Goal: Information Seeking & Learning: Understand process/instructions

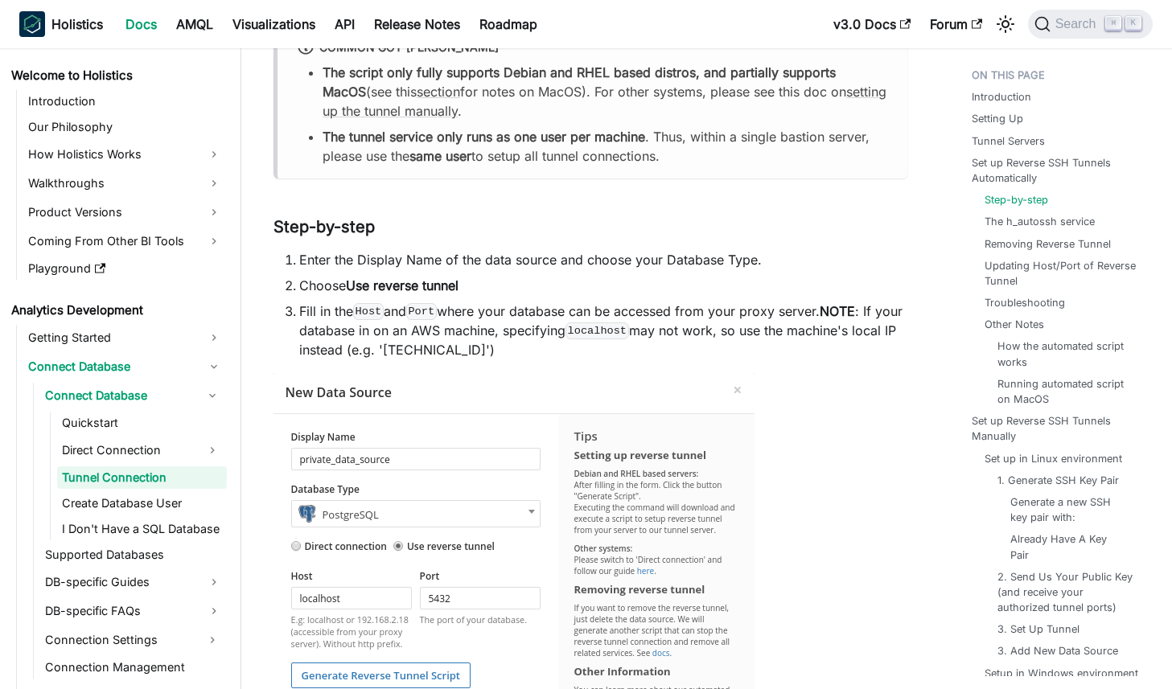
scroll to position [1014, 0]
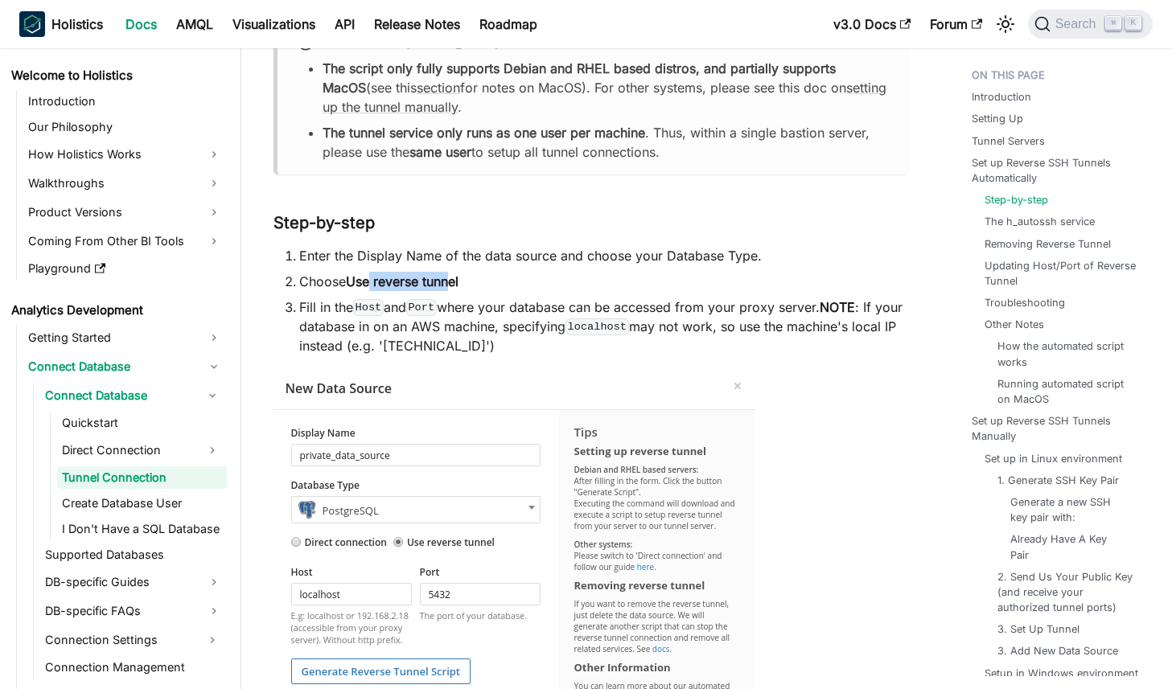
drag, startPoint x: 384, startPoint y: 277, endPoint x: 374, endPoint y: 277, distance: 9.7
click at [374, 277] on strong "Use reverse tunnel" at bounding box center [402, 281] width 113 height 16
click at [373, 276] on strong "Use reverse tunnel" at bounding box center [402, 281] width 113 height 16
drag, startPoint x: 368, startPoint y: 278, endPoint x: 419, endPoint y: 279, distance: 50.7
click at [419, 279] on strong "Use reverse tunnel" at bounding box center [402, 281] width 113 height 16
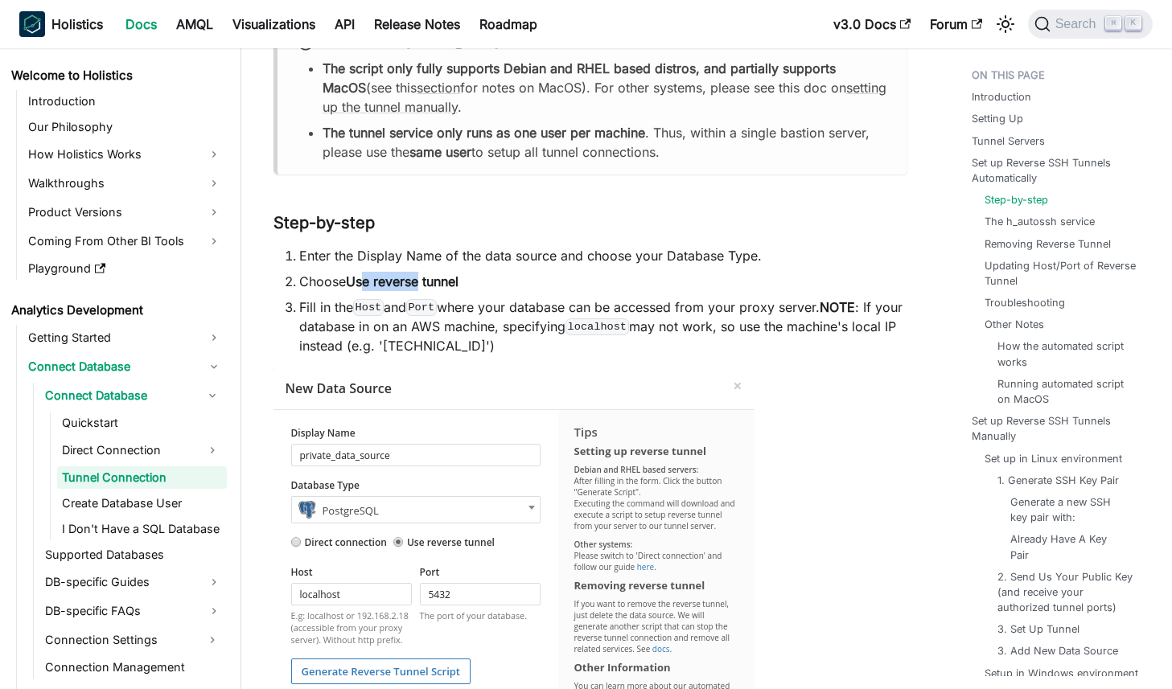
click at [420, 279] on strong "Use reverse tunnel" at bounding box center [402, 281] width 113 height 16
drag, startPoint x: 425, startPoint y: 279, endPoint x: 398, endPoint y: 279, distance: 27.3
click at [398, 279] on strong "Use reverse tunnel" at bounding box center [402, 281] width 113 height 16
drag, startPoint x: 346, startPoint y: 277, endPoint x: 451, endPoint y: 279, distance: 105.4
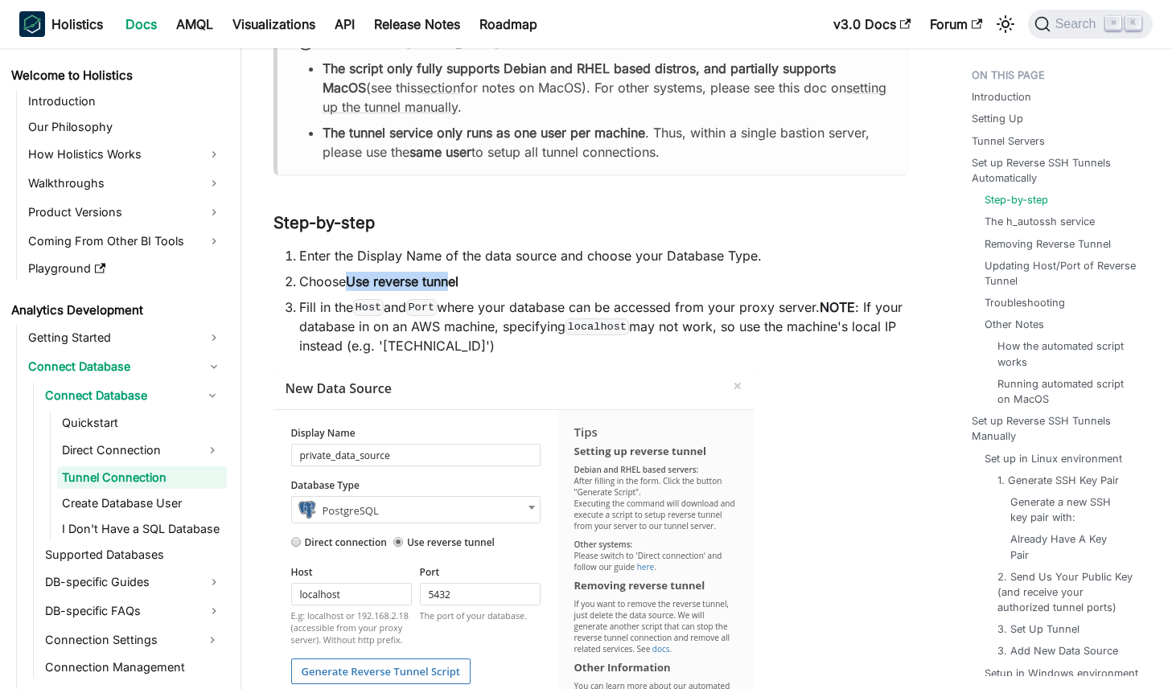
click at [451, 279] on li "Choose Use reverse tunnel" at bounding box center [603, 281] width 608 height 19
click at [451, 279] on strong "Use reverse tunnel" at bounding box center [402, 281] width 113 height 16
drag, startPoint x: 464, startPoint y: 279, endPoint x: 405, endPoint y: 277, distance: 58.7
click at [405, 277] on li "Choose Use reverse tunnel" at bounding box center [603, 281] width 608 height 19
click at [405, 277] on strong "Use reverse tunnel" at bounding box center [402, 281] width 113 height 16
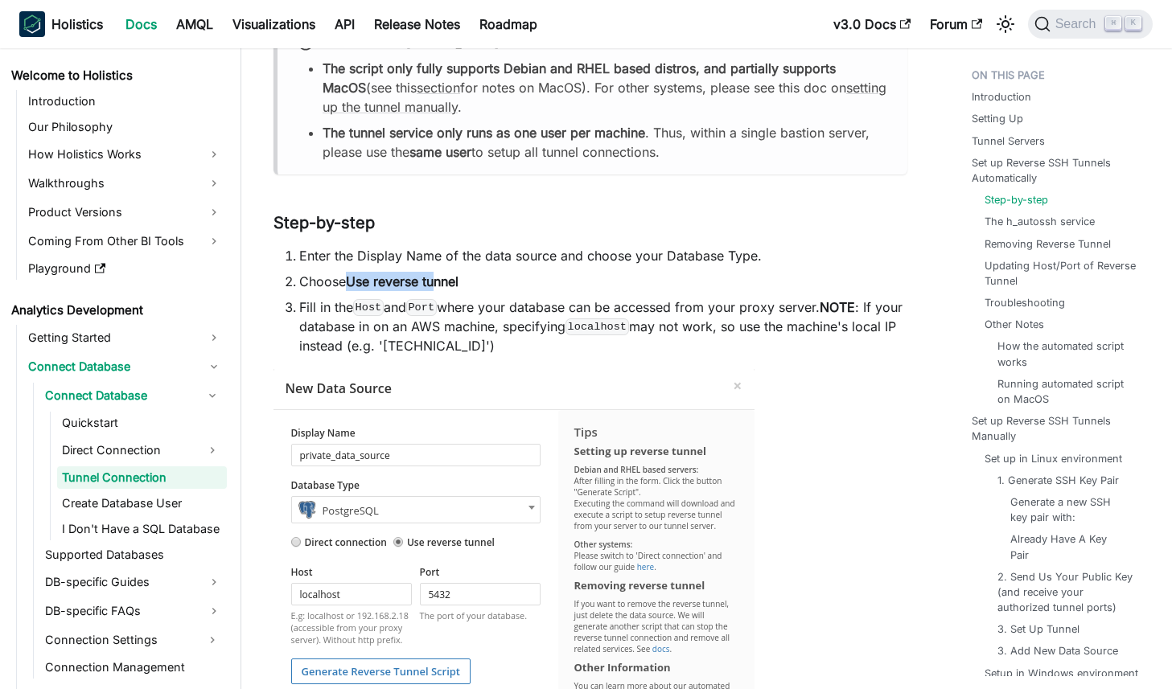
drag, startPoint x: 349, startPoint y: 277, endPoint x: 442, endPoint y: 281, distance: 92.6
click at [442, 281] on strong "Use reverse tunnel" at bounding box center [402, 281] width 113 height 16
drag, startPoint x: 446, startPoint y: 281, endPoint x: 400, endPoint y: 278, distance: 45.9
click at [400, 278] on strong "Use reverse tunnel" at bounding box center [402, 281] width 113 height 16
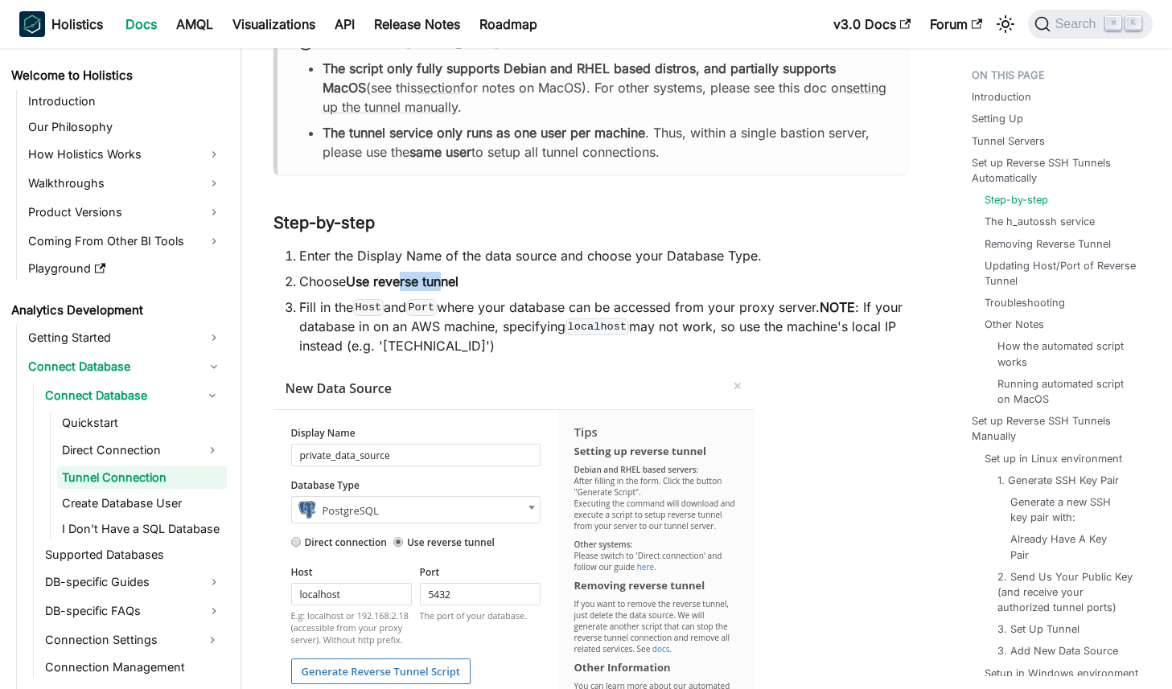
click at [400, 278] on strong "Use reverse tunnel" at bounding box center [402, 281] width 113 height 16
drag, startPoint x: 381, startPoint y: 280, endPoint x: 471, endPoint y: 285, distance: 90.2
click at [471, 285] on li "Choose Use reverse tunnel" at bounding box center [603, 281] width 608 height 19
drag, startPoint x: 528, startPoint y: 312, endPoint x: 700, endPoint y: 312, distance: 172.1
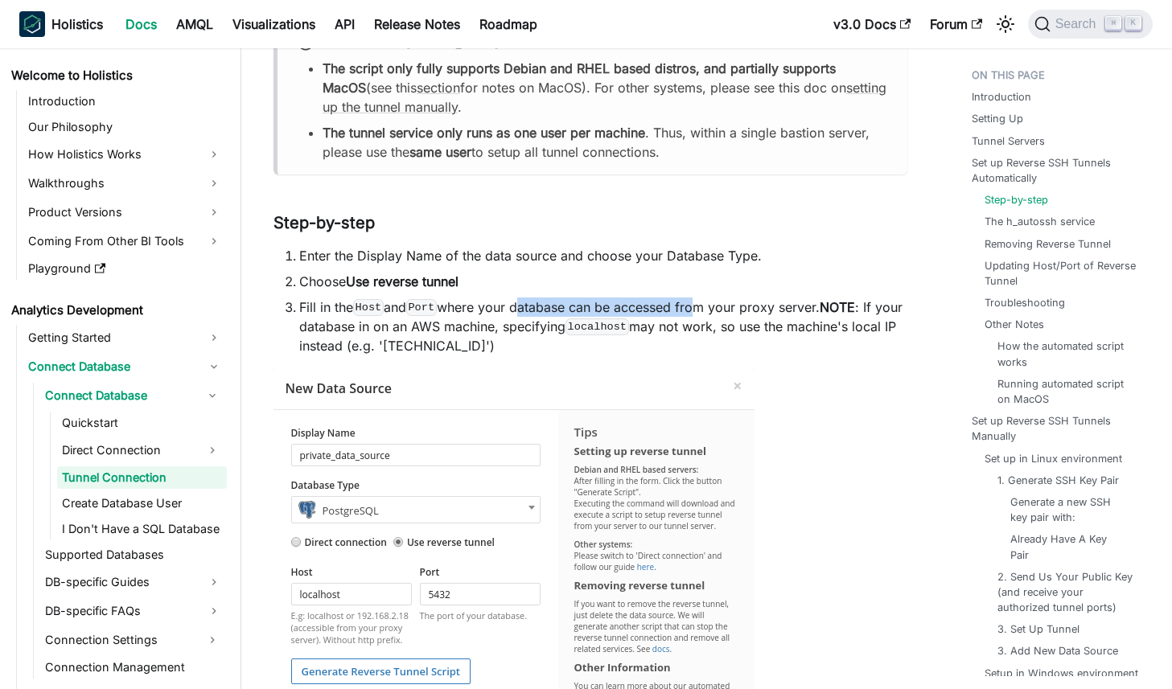
click at [700, 312] on li "Fill in the Host and Port where your database can be accessed from your proxy s…" at bounding box center [603, 327] width 608 height 58
drag, startPoint x: 700, startPoint y: 312, endPoint x: 738, endPoint y: 314, distance: 37.9
click at [701, 312] on li "Fill in the Host and Port where your database can be accessed from your proxy s…" at bounding box center [603, 327] width 608 height 58
drag, startPoint x: 755, startPoint y: 312, endPoint x: 590, endPoint y: 302, distance: 166.0
click at [593, 303] on li "Fill in the Host and Port where your database can be accessed from your proxy s…" at bounding box center [603, 327] width 608 height 58
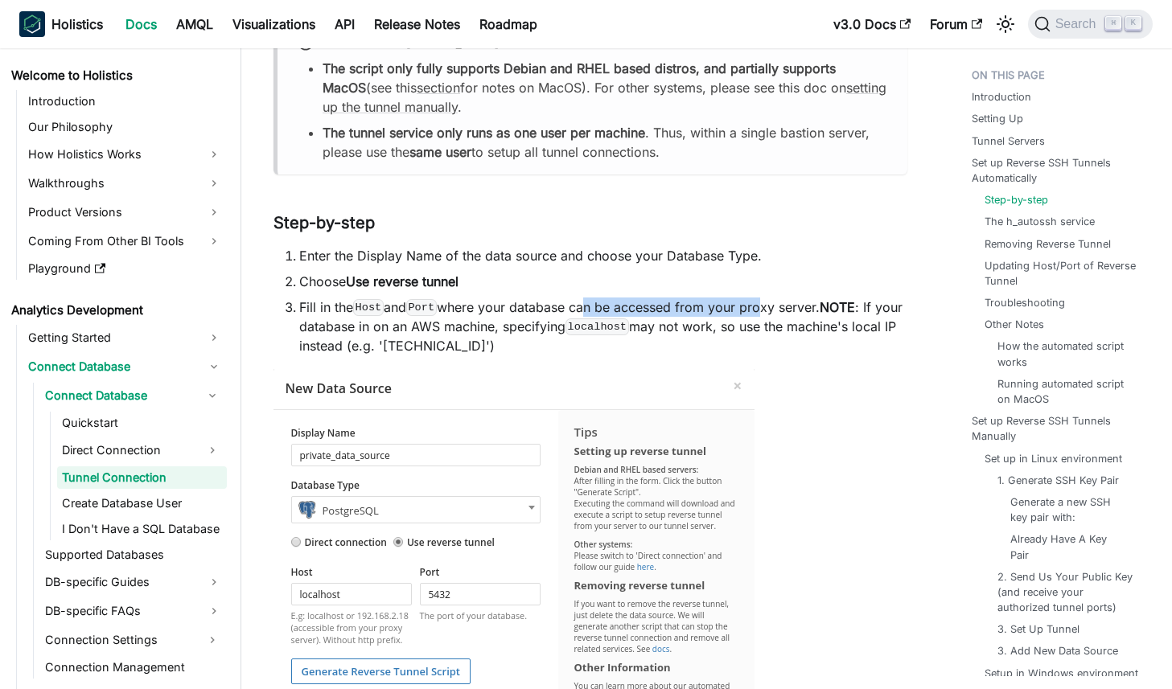
click at [590, 302] on li "Fill in the Host and Port where your database can be accessed from your proxy s…" at bounding box center [603, 327] width 608 height 58
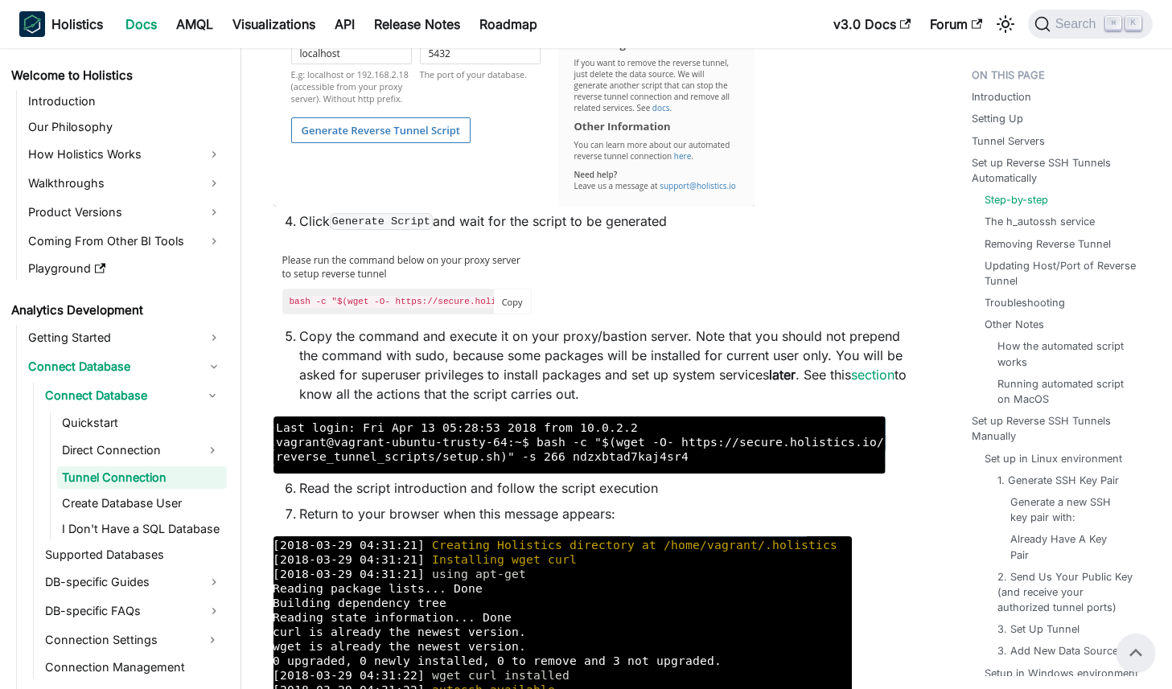
scroll to position [1514, 0]
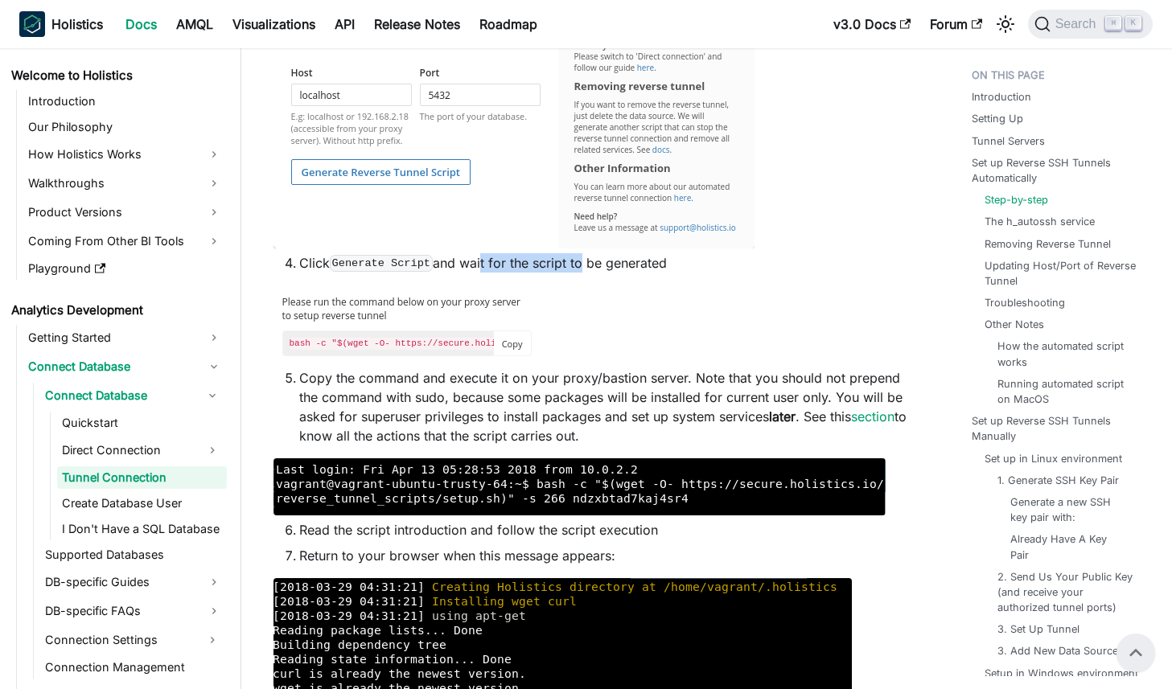
drag, startPoint x: 584, startPoint y: 266, endPoint x: 483, endPoint y: 261, distance: 101.5
click at [483, 261] on li "Click Generate Script and wait for the script to be generated" at bounding box center [603, 262] width 608 height 19
drag, startPoint x: 458, startPoint y: 262, endPoint x: 594, endPoint y: 264, distance: 135.1
click at [594, 264] on li "Click Generate Script and wait for the script to be generated" at bounding box center [603, 262] width 608 height 19
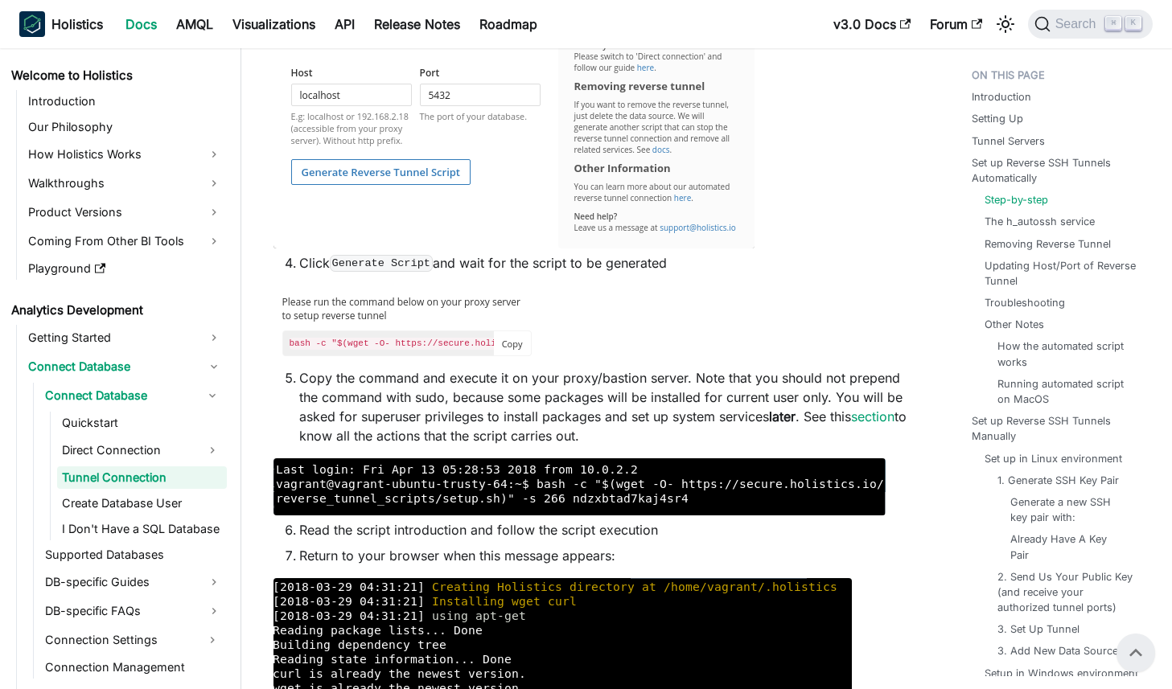
click at [594, 264] on li "Click Generate Script and wait for the script to be generated" at bounding box center [603, 262] width 608 height 19
drag, startPoint x: 602, startPoint y: 269, endPoint x: 474, endPoint y: 266, distance: 127.9
click at [475, 266] on li "Click Generate Script and wait for the script to be generated" at bounding box center [603, 262] width 608 height 19
click at [474, 266] on li "Click Generate Script and wait for the script to be generated" at bounding box center [603, 262] width 608 height 19
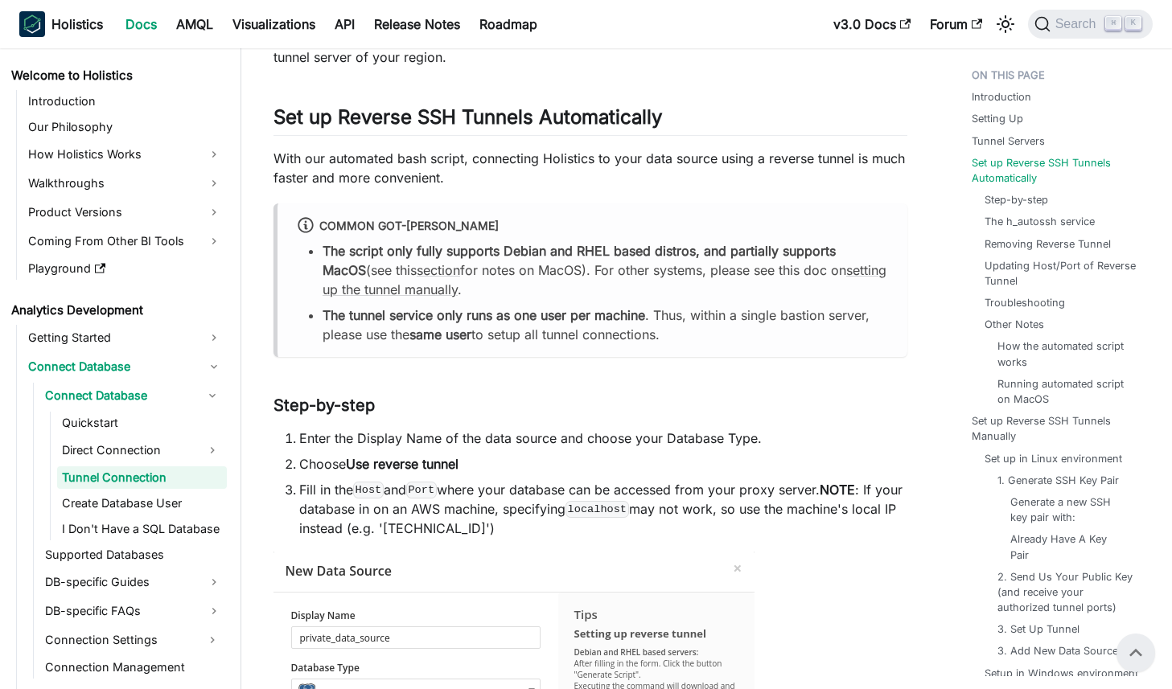
scroll to position [789, 0]
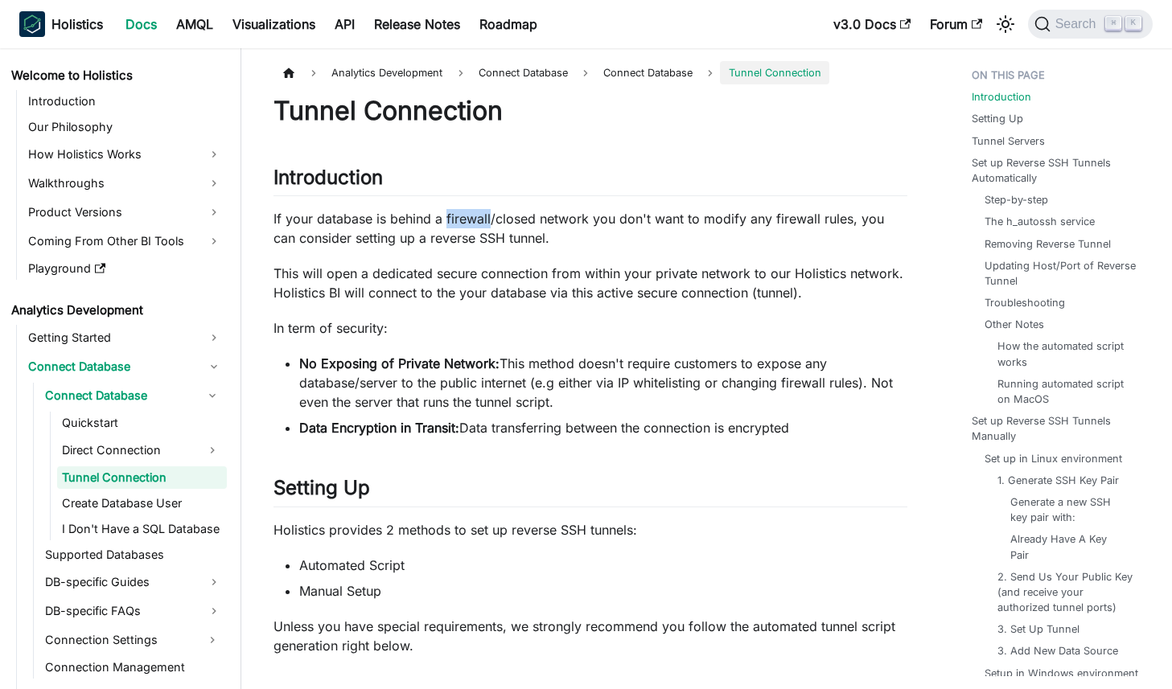
click at [464, 224] on p "If your database is behind a firewall/closed network you don't want to modify a…" at bounding box center [590, 228] width 634 height 39
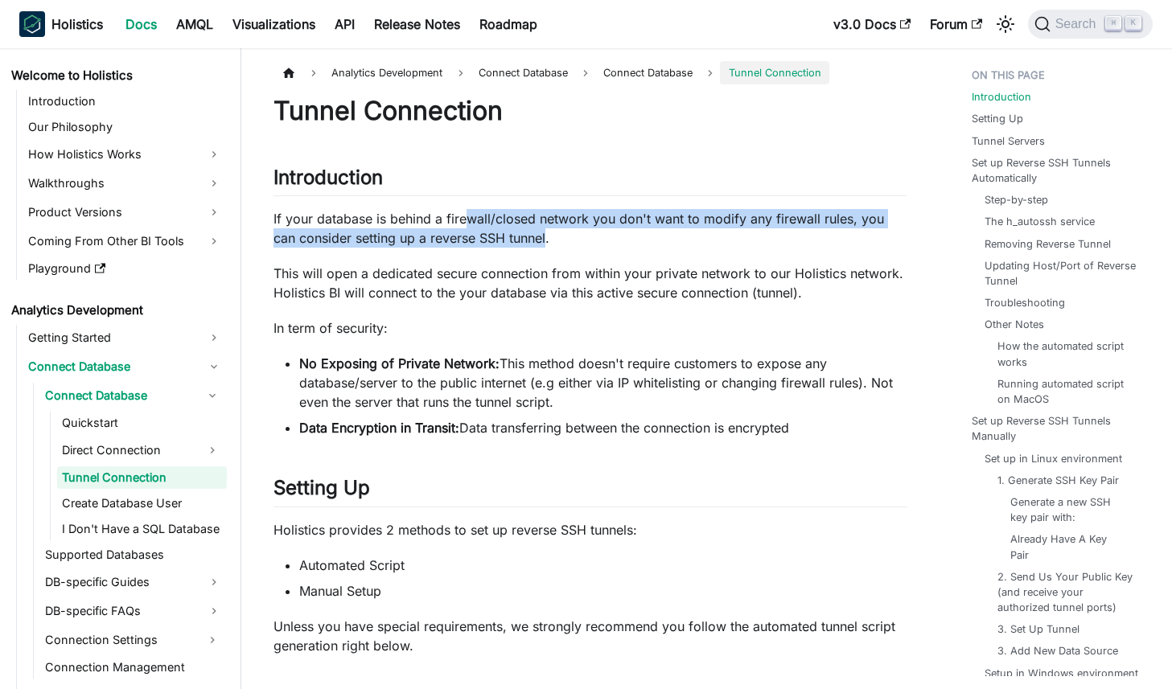
drag, startPoint x: 464, startPoint y: 224, endPoint x: 491, endPoint y: 244, distance: 33.3
click at [491, 244] on p "If your database is behind a firewall/closed network you don't want to modify a…" at bounding box center [590, 228] width 634 height 39
drag, startPoint x: 491, startPoint y: 244, endPoint x: 462, endPoint y: 226, distance: 33.9
click at [462, 226] on p "If your database is behind a firewall/closed network you don't want to modify a…" at bounding box center [590, 228] width 634 height 39
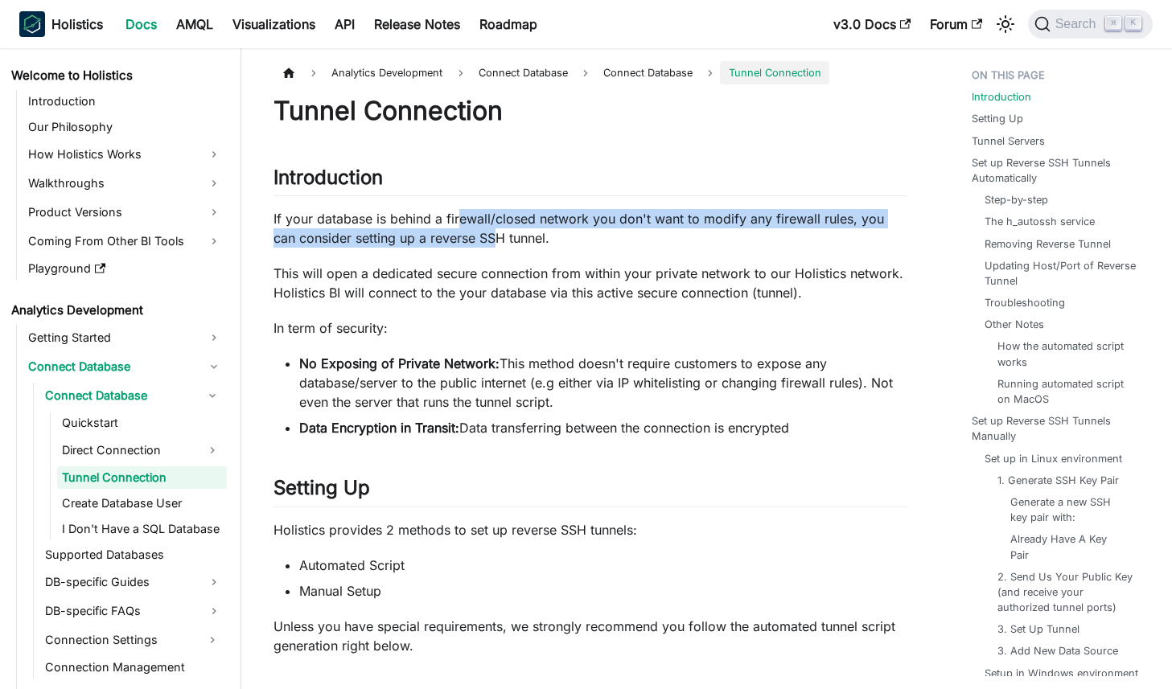
click at [466, 232] on p "If your database is behind a firewall/closed network you don't want to modify a…" at bounding box center [590, 228] width 634 height 39
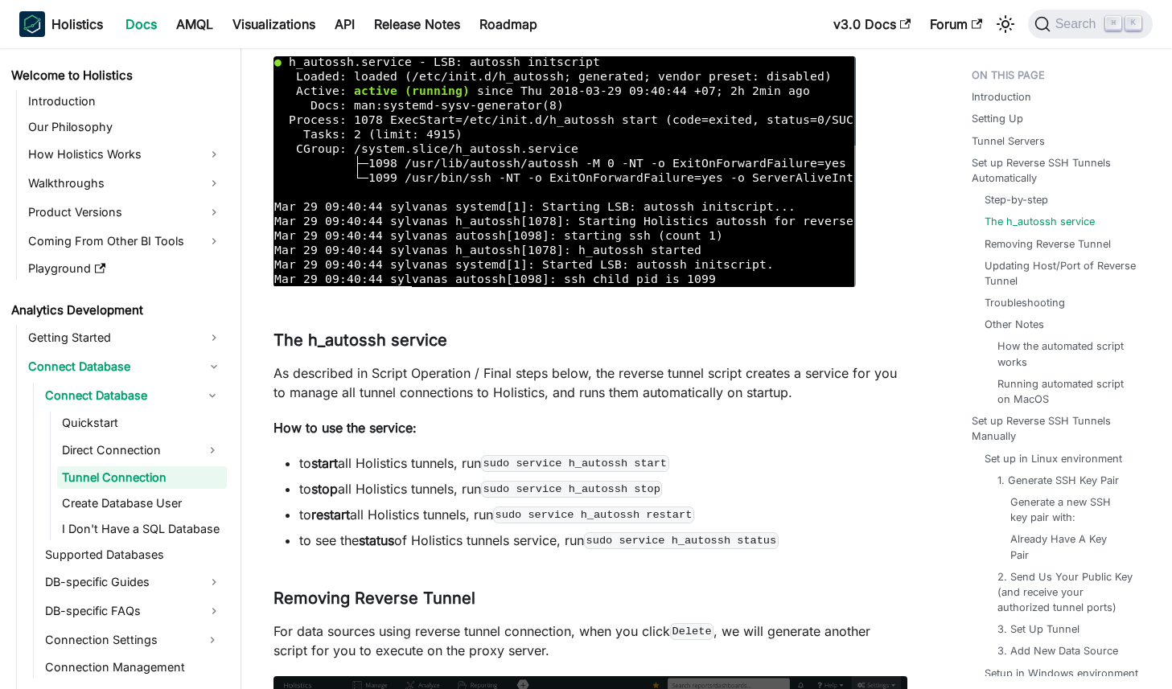
scroll to position [2818, 0]
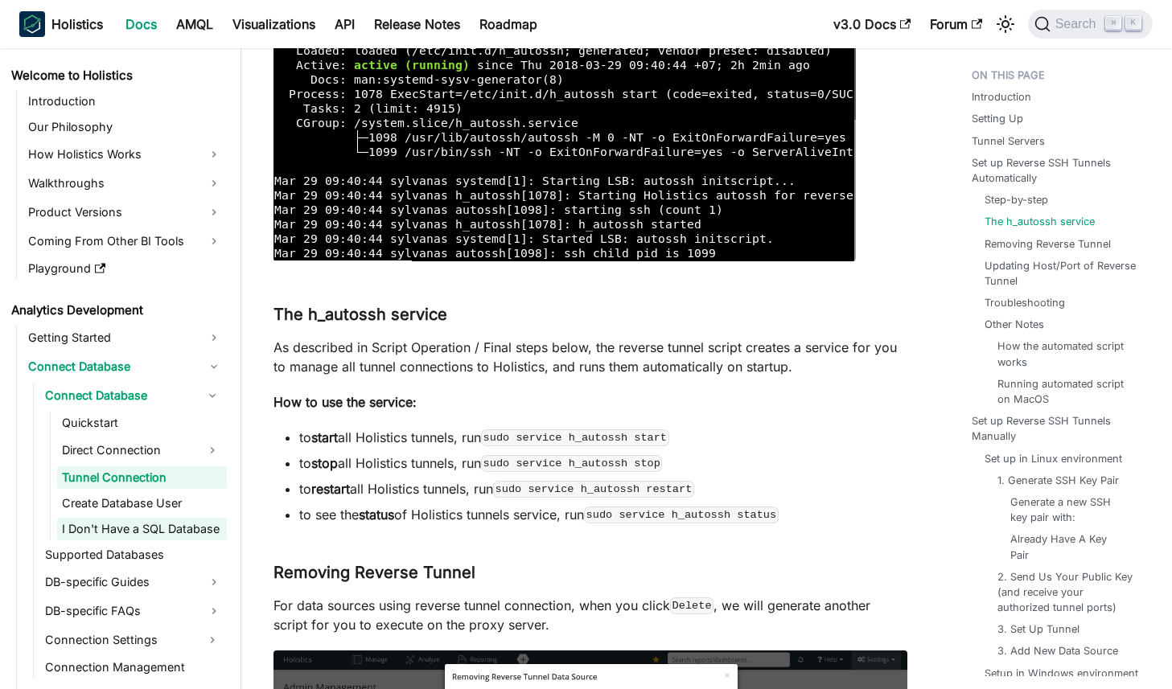
click at [164, 528] on link "I Don't Have a SQL Database" at bounding box center [142, 529] width 170 height 23
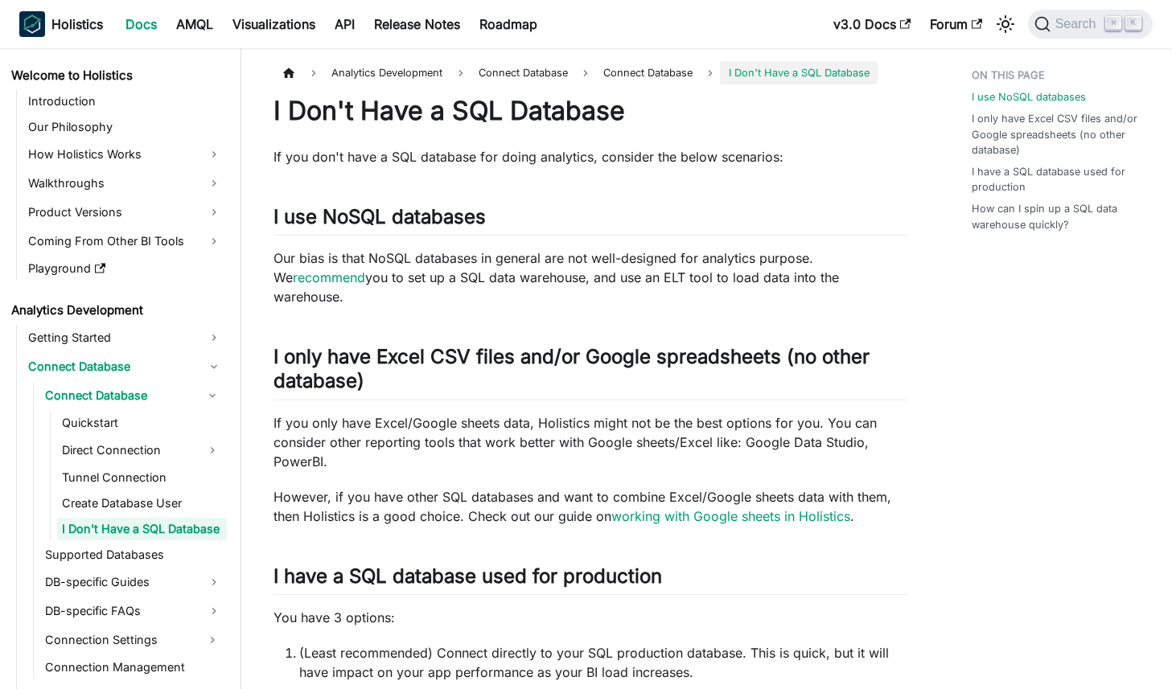
click at [178, 464] on ul "Quickstart Direct Connection Tunnel Connection Create Database User I Don't Hav…" at bounding box center [138, 476] width 177 height 129
click at [176, 466] on link "Tunnel Connection" at bounding box center [142, 477] width 170 height 23
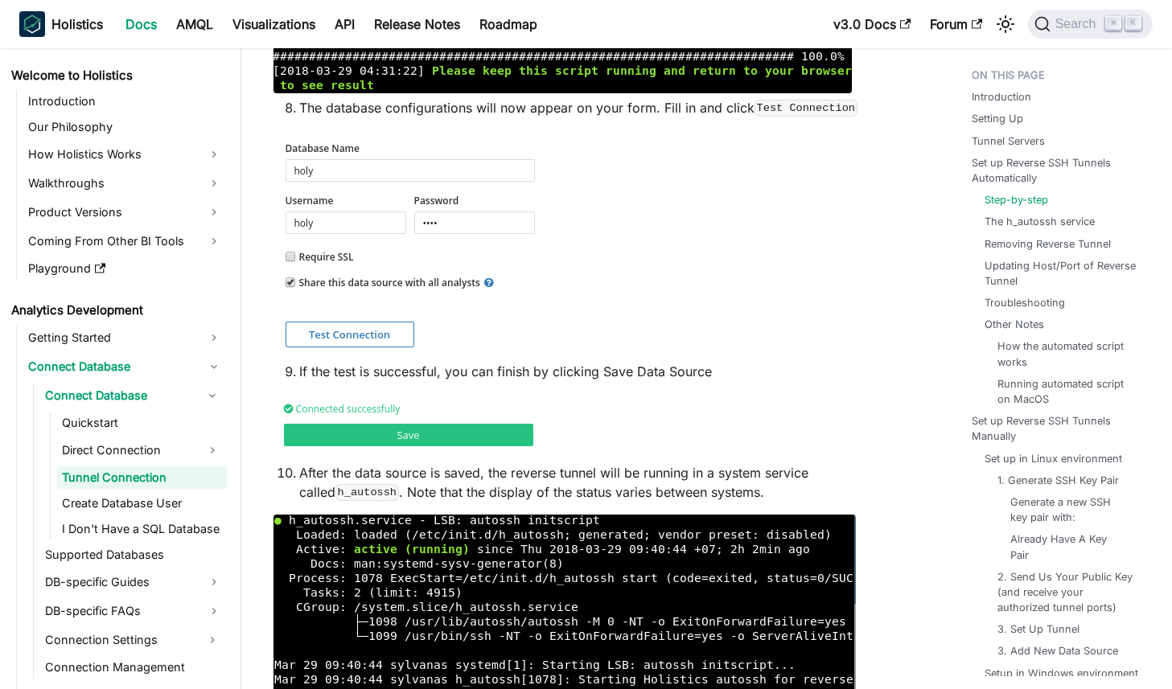
scroll to position [2335, 0]
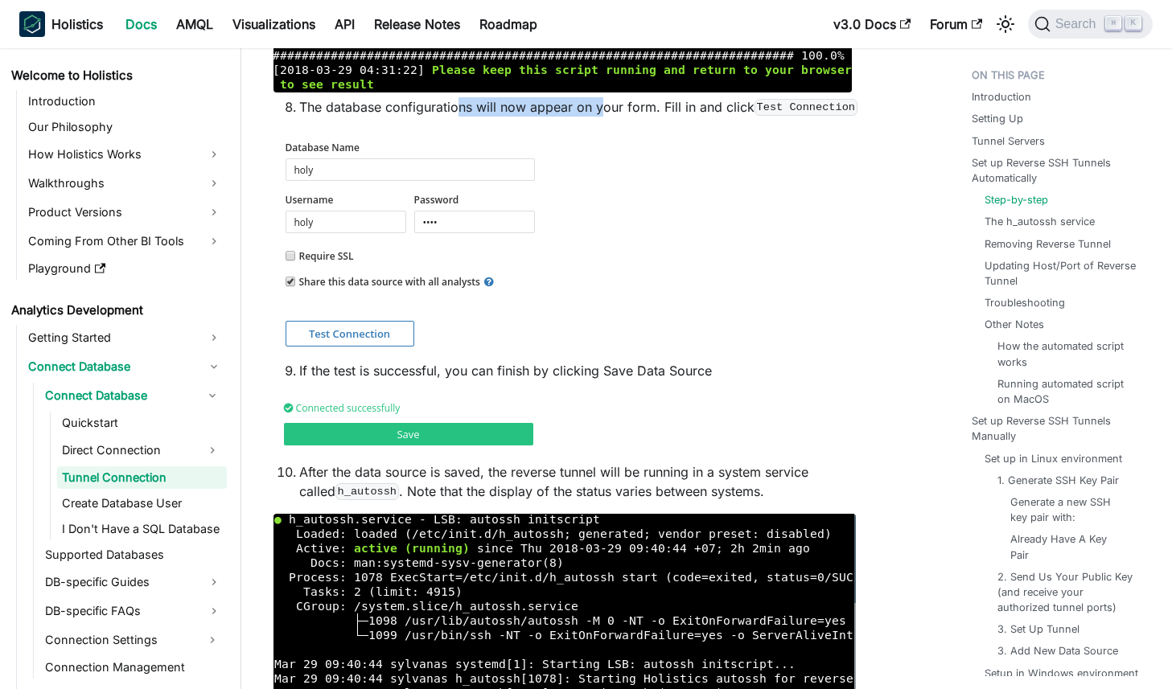
drag, startPoint x: 599, startPoint y: 109, endPoint x: 462, endPoint y: 107, distance: 136.7
click at [462, 107] on li "The database configurations will now appear on your form. Fill in and click Tes…" at bounding box center [603, 106] width 608 height 19
drag, startPoint x: 401, startPoint y: 121, endPoint x: 540, endPoint y: 119, distance: 139.1
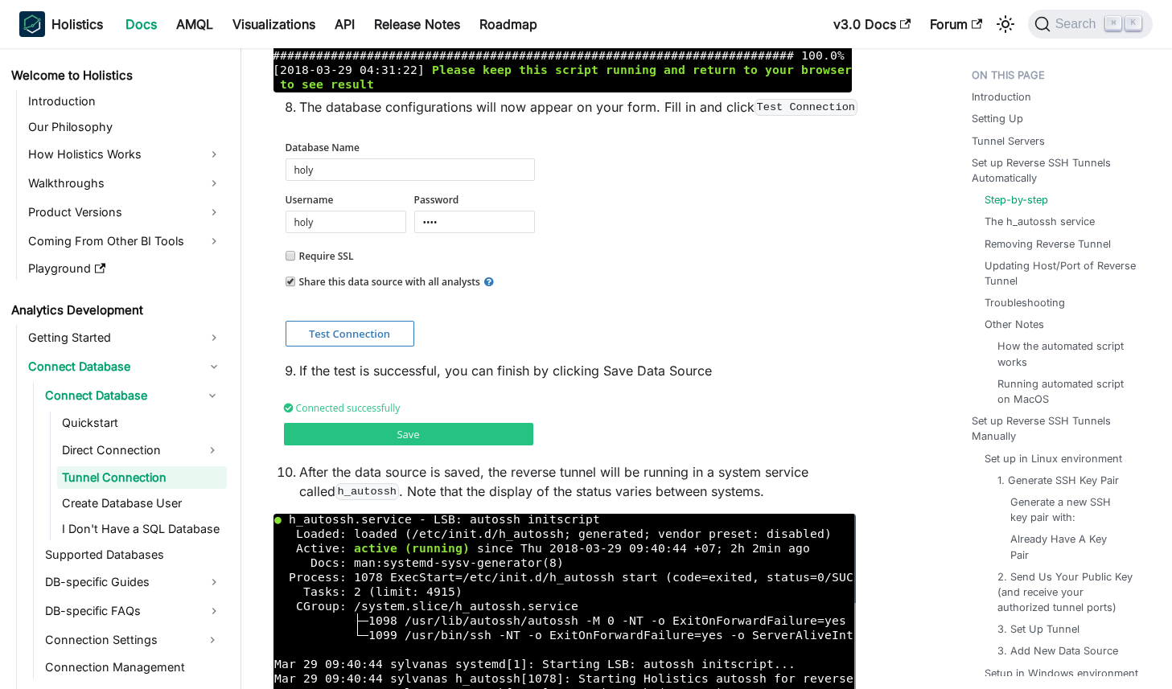
drag, startPoint x: 621, startPoint y: 98, endPoint x: 438, endPoint y: 98, distance: 182.6
click at [438, 98] on li "The database configurations will now appear on your form. Fill in and click Tes…" at bounding box center [603, 106] width 608 height 19
drag, startPoint x: 438, startPoint y: 98, endPoint x: 563, endPoint y: 97, distance: 124.7
click at [563, 98] on li "The database configurations will now appear on your form. Fill in and click Tes…" at bounding box center [603, 106] width 608 height 19
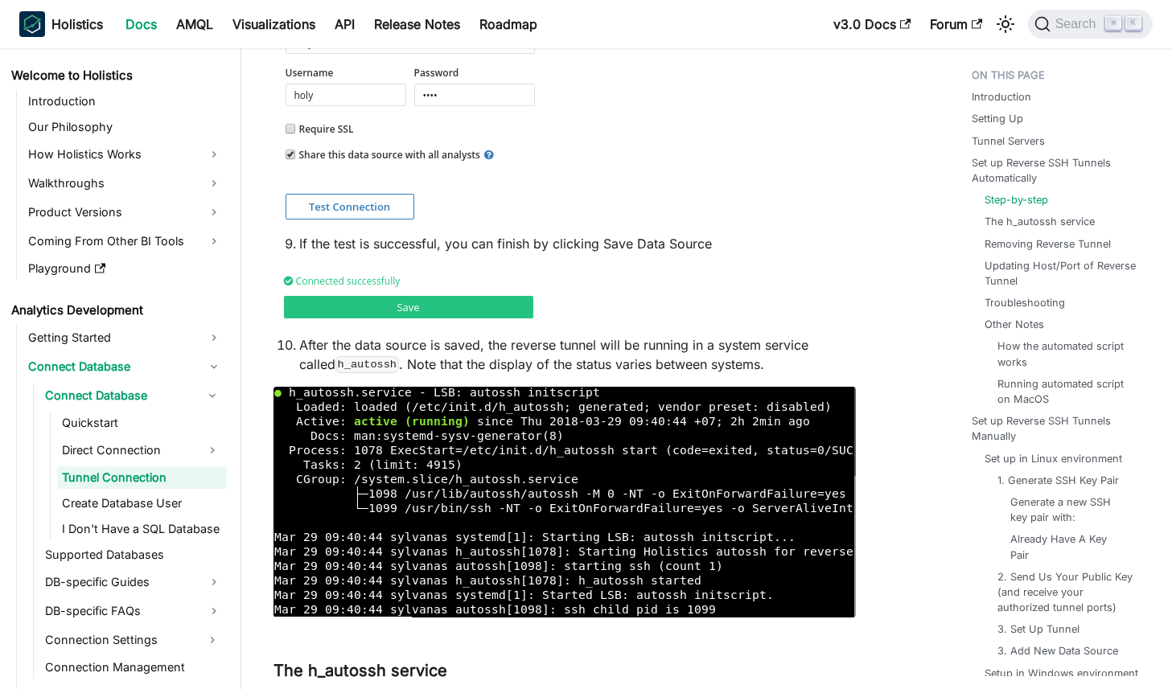
scroll to position [2477, 0]
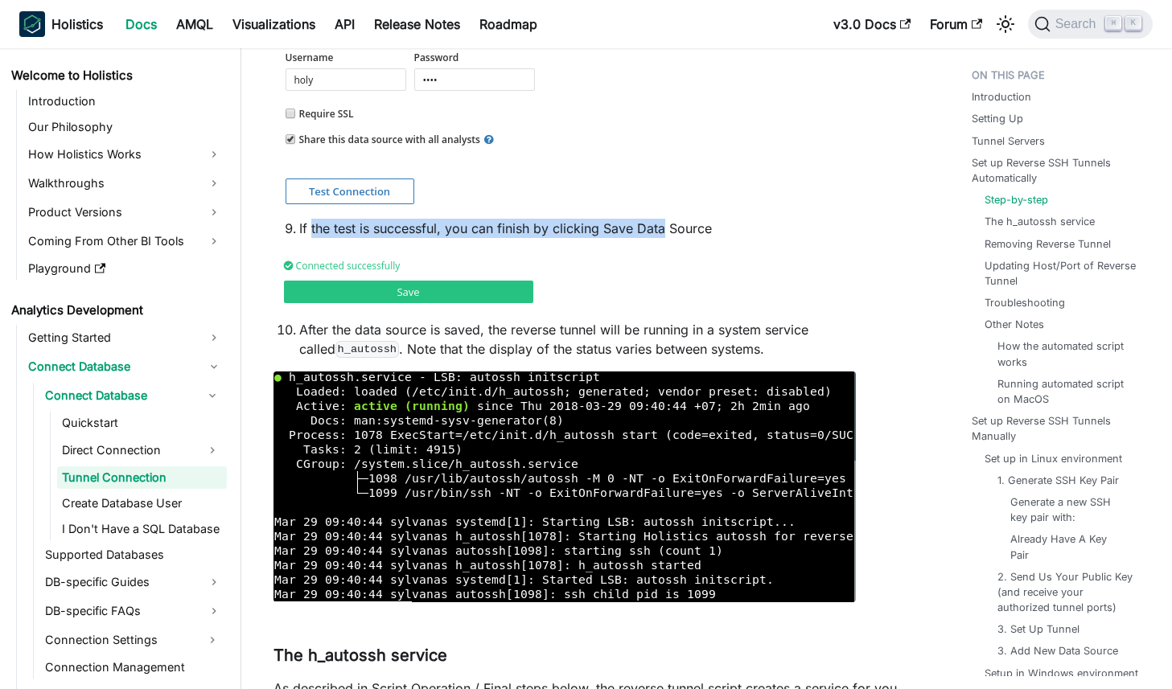
drag, startPoint x: 665, startPoint y: 228, endPoint x: 310, endPoint y: 226, distance: 354.7
click at [310, 226] on li "If the test is successful, you can finish by clicking Save Data Source" at bounding box center [603, 228] width 608 height 19
drag, startPoint x: 343, startPoint y: 230, endPoint x: 544, endPoint y: 231, distance: 201.9
click at [544, 231] on li "If the test is successful, you can finish by clicking Save Data Source" at bounding box center [603, 228] width 608 height 19
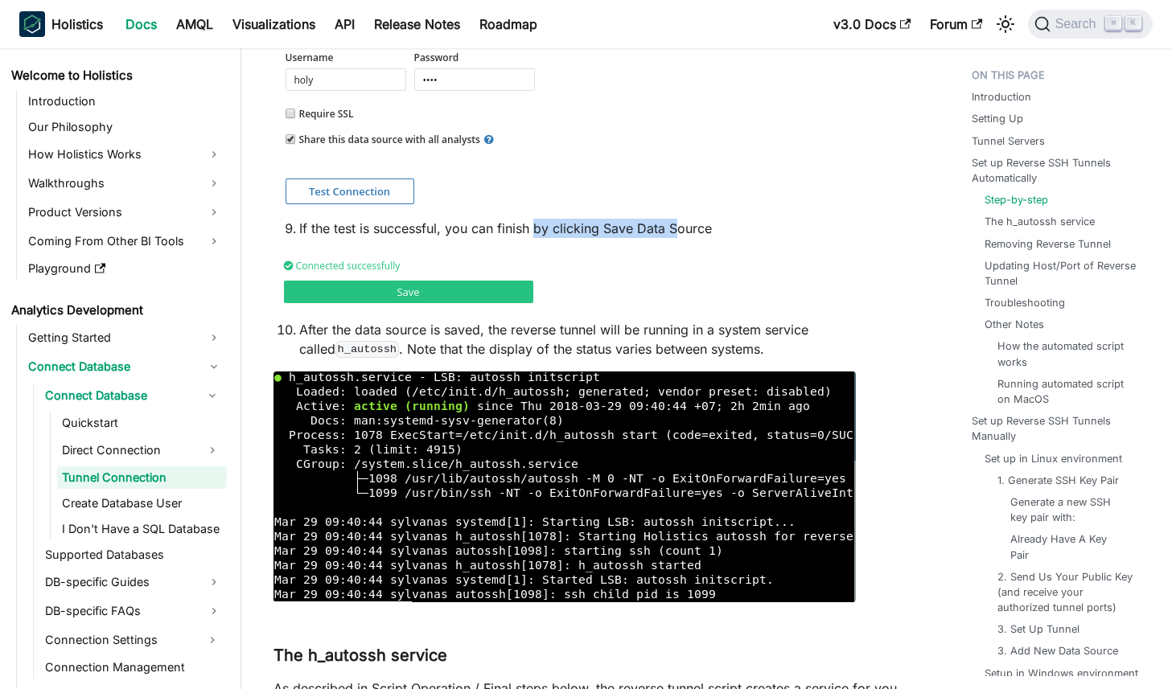
drag, startPoint x: 679, startPoint y: 224, endPoint x: 531, endPoint y: 224, distance: 148.0
click at [532, 224] on li "If the test is successful, you can finish by clicking Save Data Source" at bounding box center [603, 228] width 608 height 19
click at [531, 224] on li "If the test is successful, you can finish by clicking Save Data Source" at bounding box center [603, 228] width 608 height 19
drag, startPoint x: 421, startPoint y: 244, endPoint x: 565, endPoint y: 243, distance: 143.2
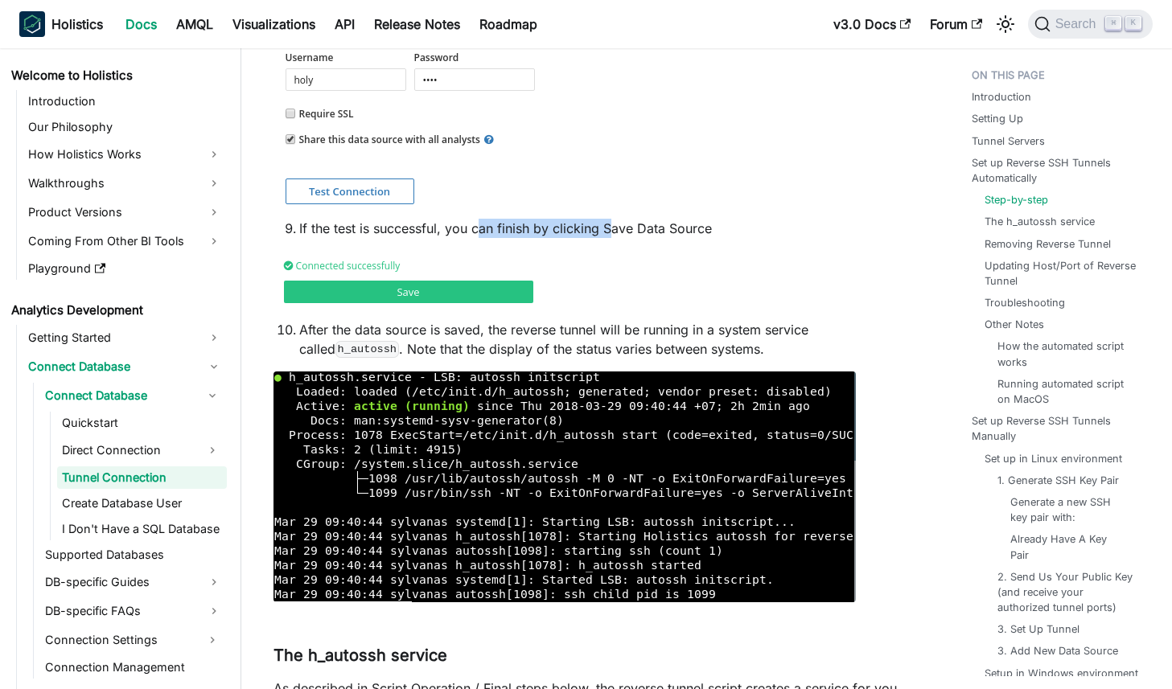
drag, startPoint x: 610, startPoint y: 232, endPoint x: 481, endPoint y: 232, distance: 129.5
click at [481, 232] on li "If the test is successful, you can finish by clicking Save Data Source" at bounding box center [603, 228] width 608 height 19
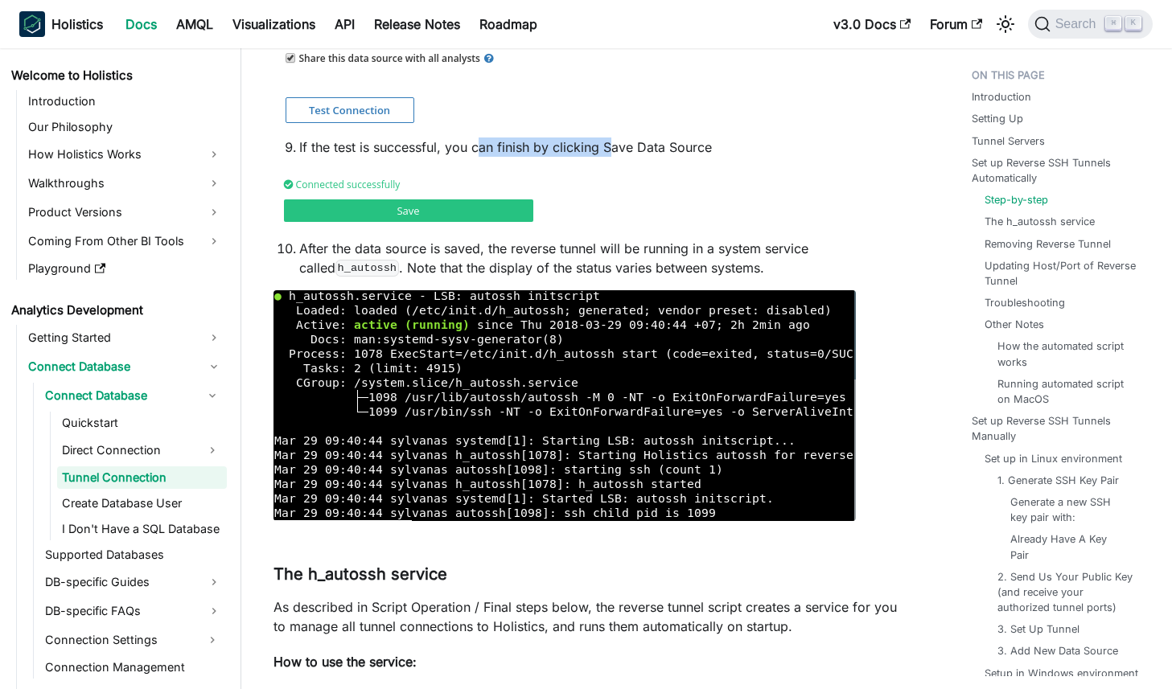
scroll to position [2590, 0]
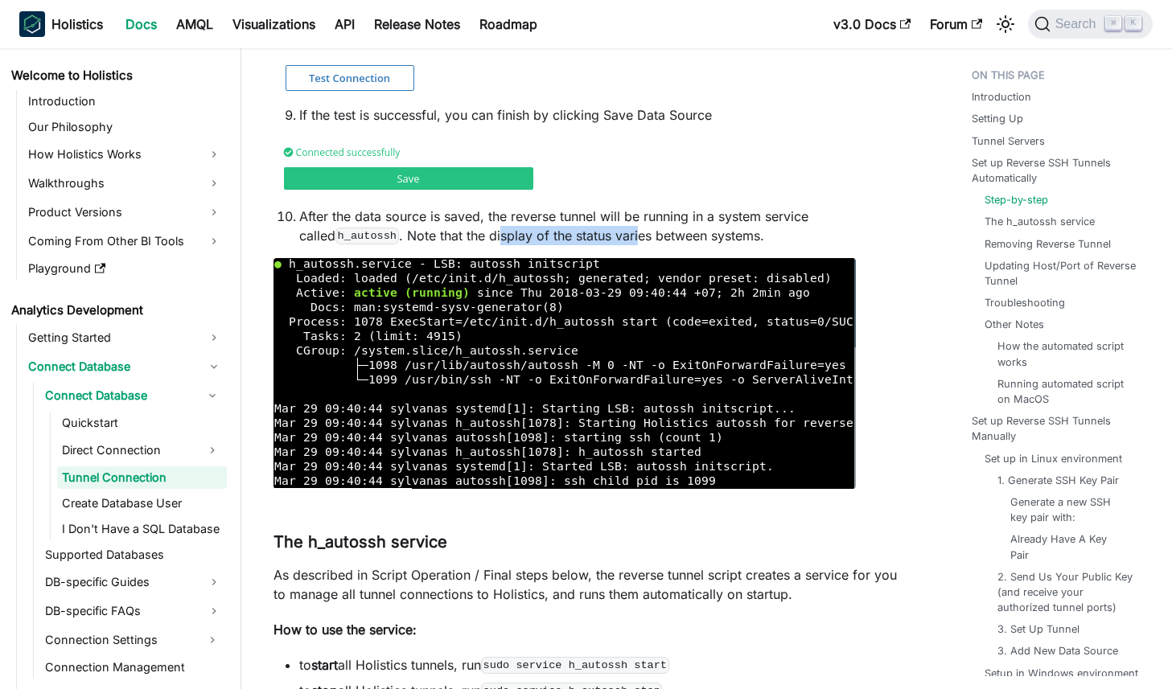
drag, startPoint x: 463, startPoint y: 230, endPoint x: 601, endPoint y: 229, distance: 137.5
click at [602, 230] on li "After the data source is saved, the reverse tunnel will be running in a system …" at bounding box center [603, 226] width 608 height 39
click at [601, 229] on li "After the data source is saved, the reverse tunnel will be running in a system …" at bounding box center [603, 226] width 608 height 39
drag, startPoint x: 653, startPoint y: 234, endPoint x: 439, endPoint y: 234, distance: 213.9
click at [439, 234] on li "After the data source is saved, the reverse tunnel will be running in a system …" at bounding box center [603, 226] width 608 height 39
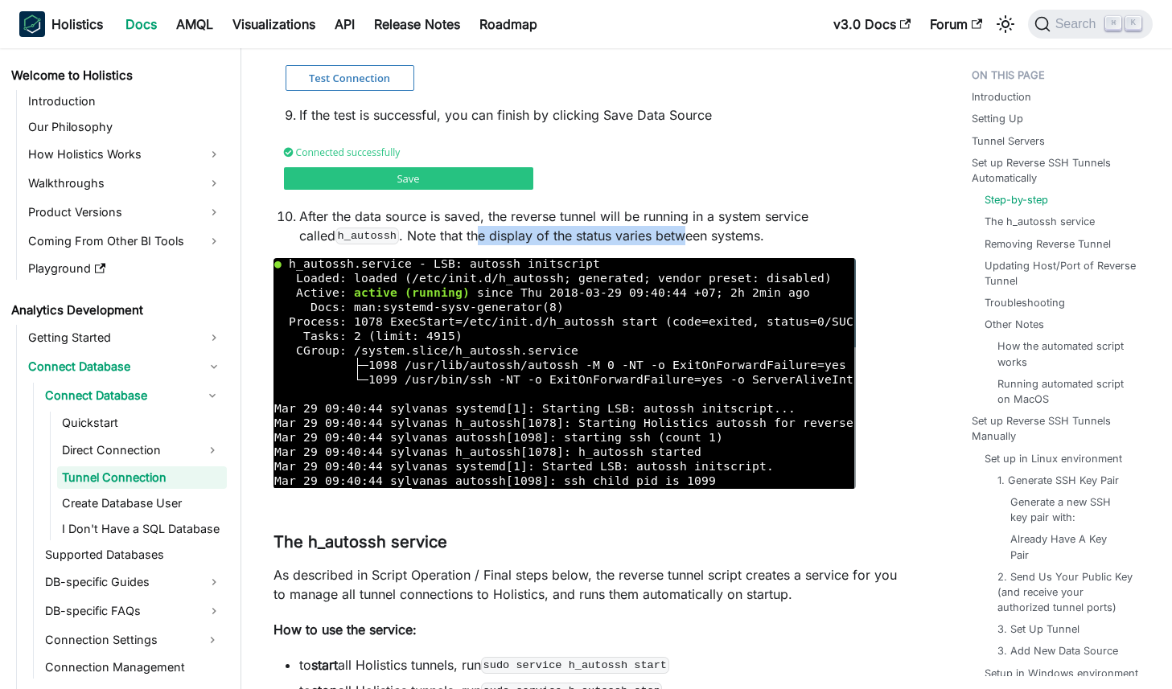
click at [439, 234] on li "After the data source is saved, the reverse tunnel will be running in a system …" at bounding box center [603, 226] width 608 height 39
drag, startPoint x: 425, startPoint y: 234, endPoint x: 580, endPoint y: 234, distance: 155.2
click at [580, 234] on li "After the data source is saved, the reverse tunnel will be running in a system …" at bounding box center [603, 226] width 608 height 39
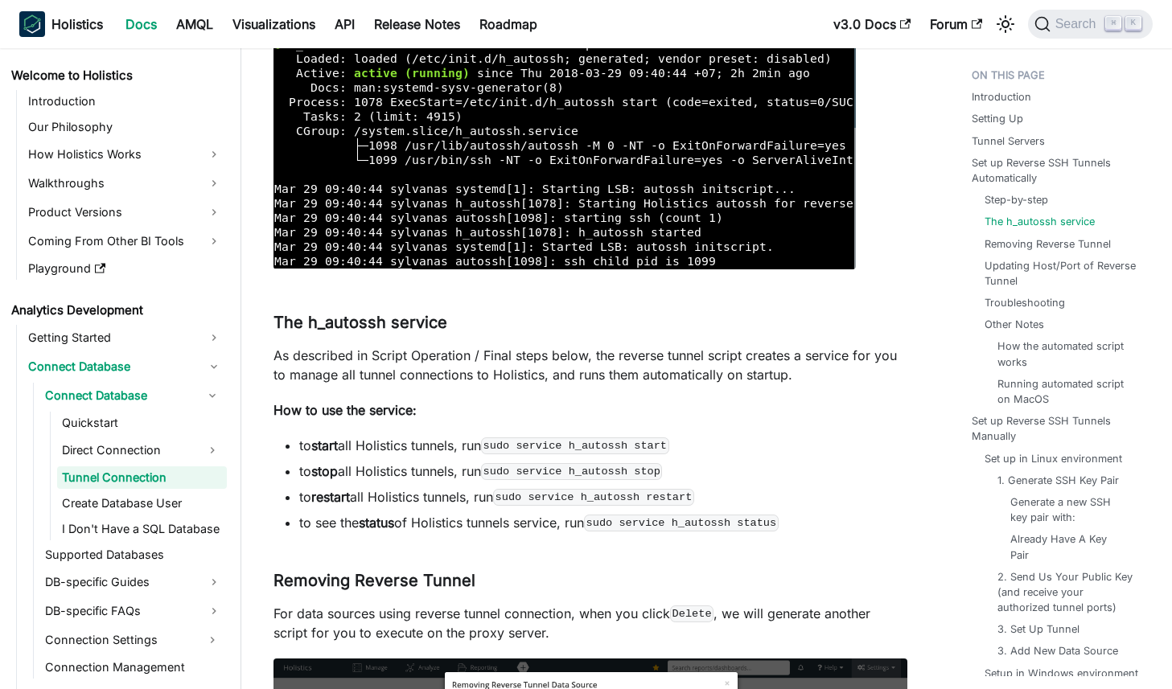
scroll to position [2815, 0]
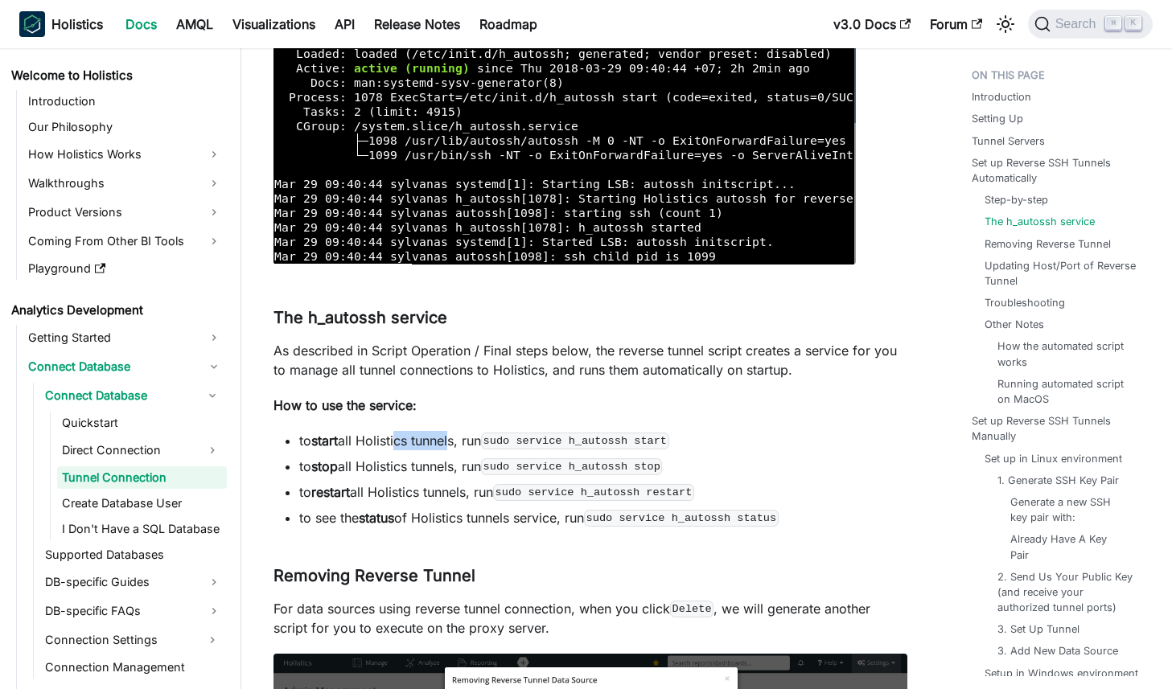
drag, startPoint x: 452, startPoint y: 439, endPoint x: 396, endPoint y: 439, distance: 56.3
click at [396, 439] on li "to start all Holistics tunnels, run sudo service h_autossh start" at bounding box center [603, 440] width 608 height 19
drag, startPoint x: 327, startPoint y: 450, endPoint x: 490, endPoint y: 450, distance: 162.5
click at [490, 450] on li "to start all Holistics tunnels, run sudo service h_autossh start" at bounding box center [603, 440] width 608 height 19
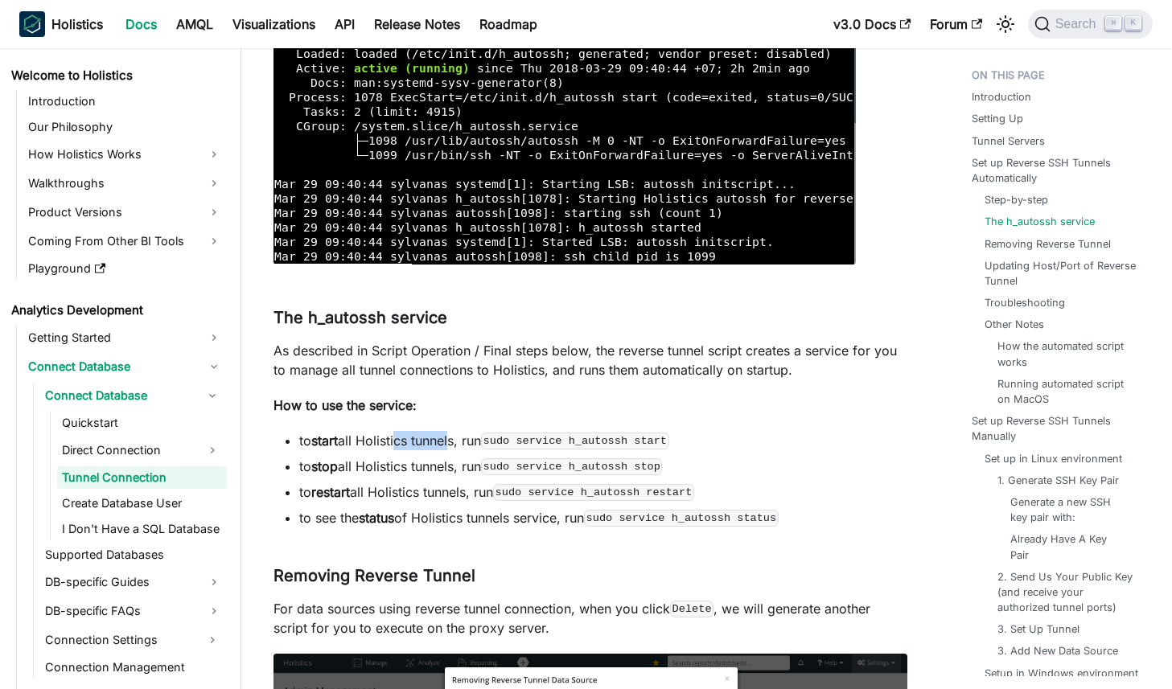
click at [488, 449] on li "to start all Holistics tunnels, run sudo service h_autossh start" at bounding box center [603, 440] width 608 height 19
drag, startPoint x: 475, startPoint y: 454, endPoint x: 415, endPoint y: 454, distance: 59.5
click at [415, 454] on ul "to start all Holistics tunnels, run sudo service h_autossh start to stop all Ho…" at bounding box center [590, 479] width 634 height 97
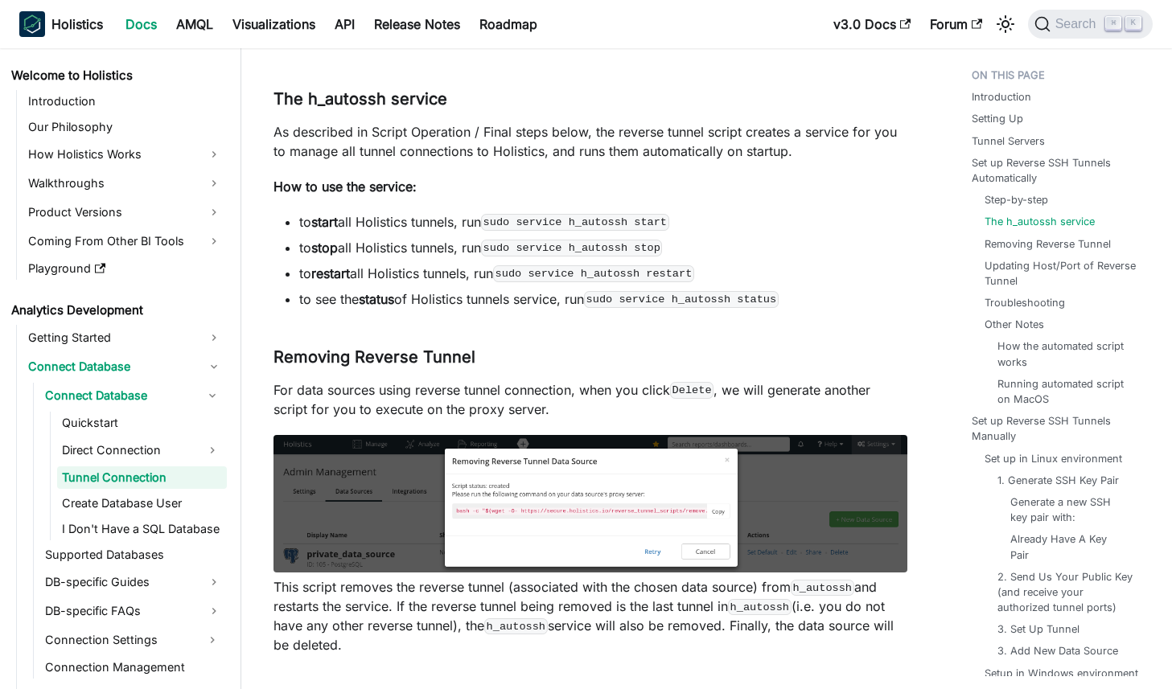
click at [515, 292] on li "to see the status of Holistics tunnels service, run sudo service h_autossh stat…" at bounding box center [603, 299] width 608 height 19
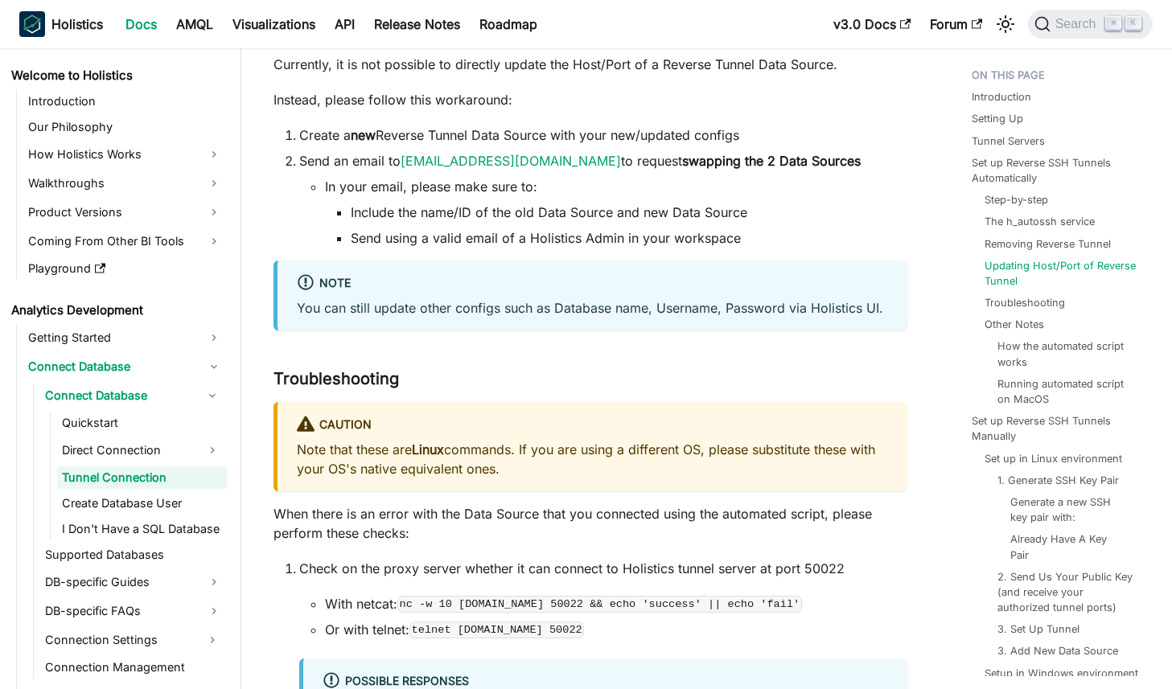
scroll to position [3716, 0]
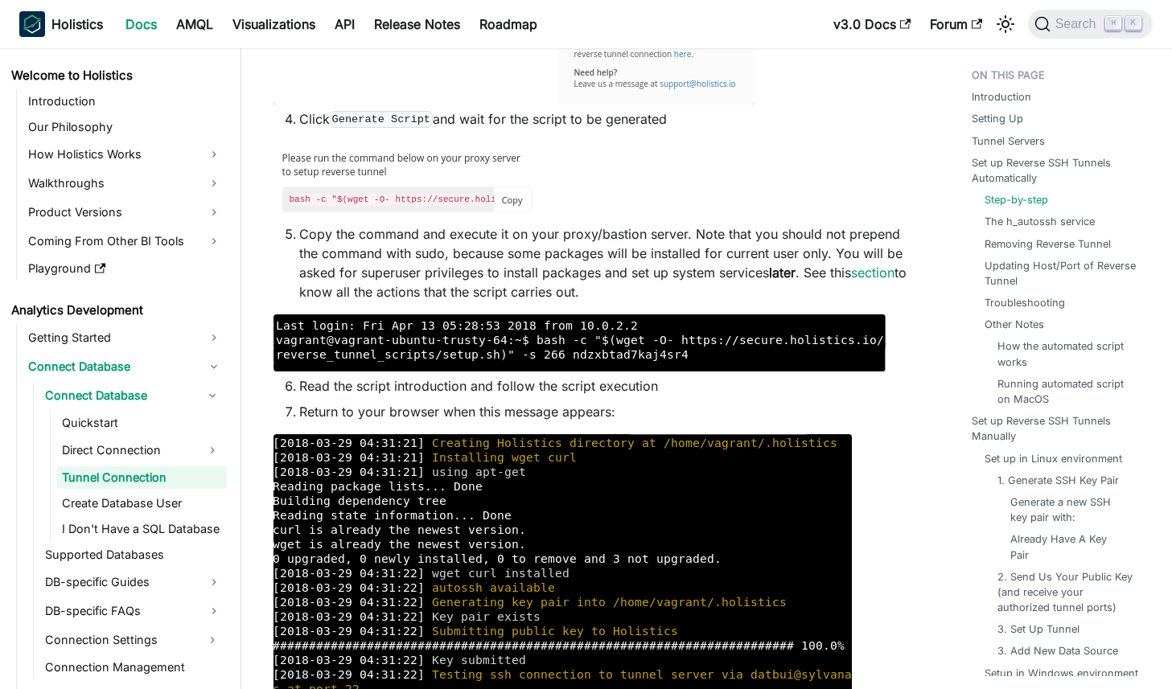
scroll to position [1659, 0]
